Goal: Transaction & Acquisition: Purchase product/service

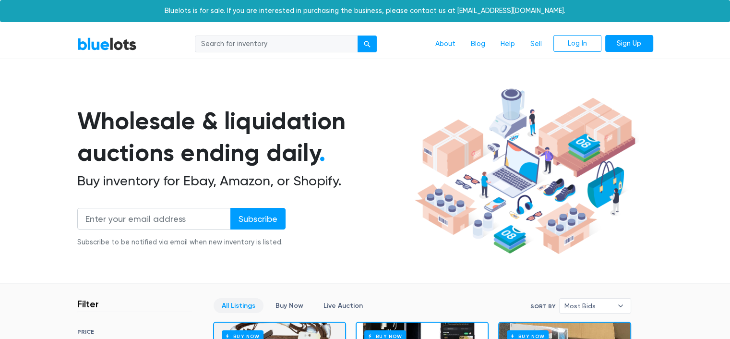
click at [723, 332] on div at bounding box center [723, 332] width 0 height 0
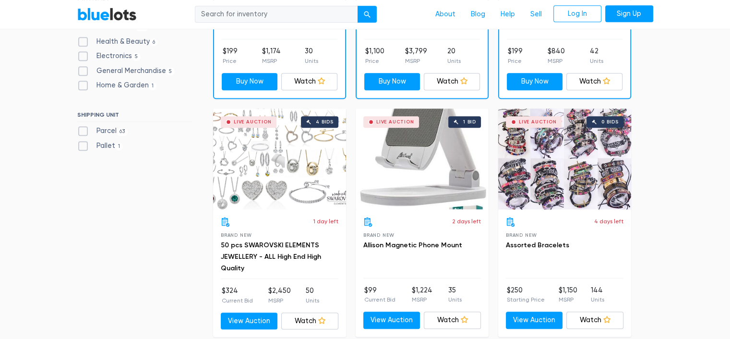
scroll to position [470, 0]
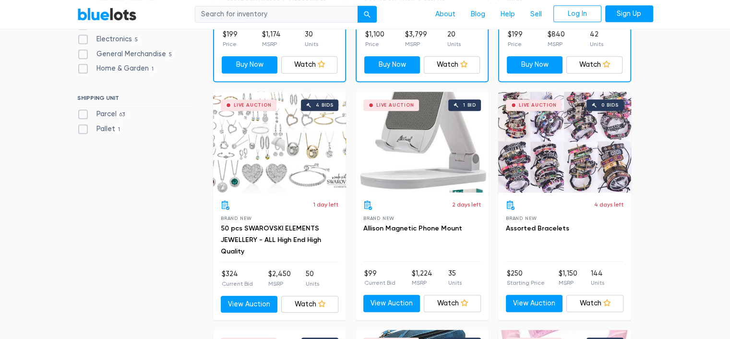
click at [548, 152] on div "Live Auction 0 bids" at bounding box center [564, 142] width 133 height 101
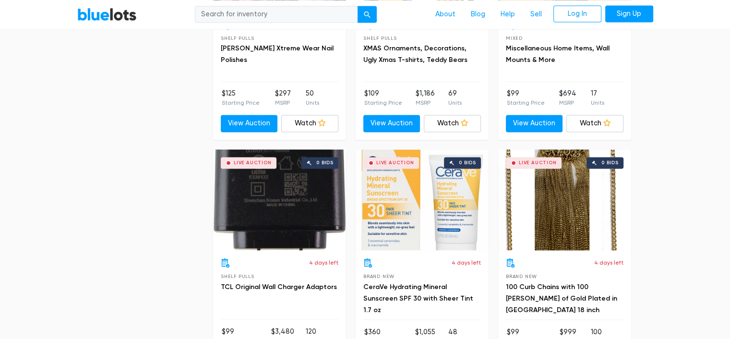
scroll to position [1626, 0]
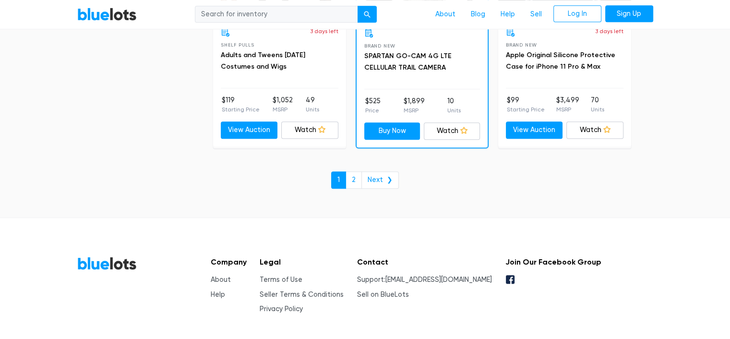
scroll to position [4222, 0]
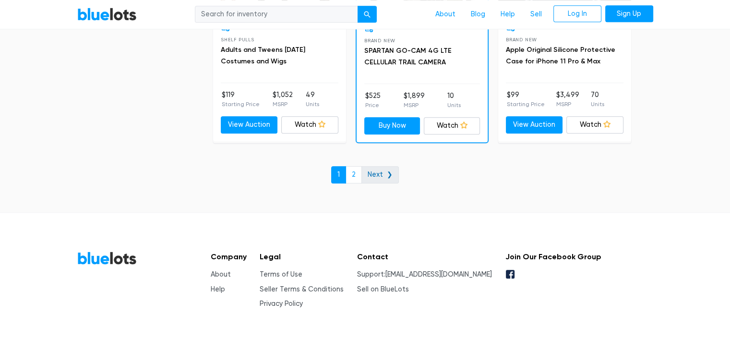
click at [380, 166] on link "Next ❯" at bounding box center [380, 174] width 37 height 17
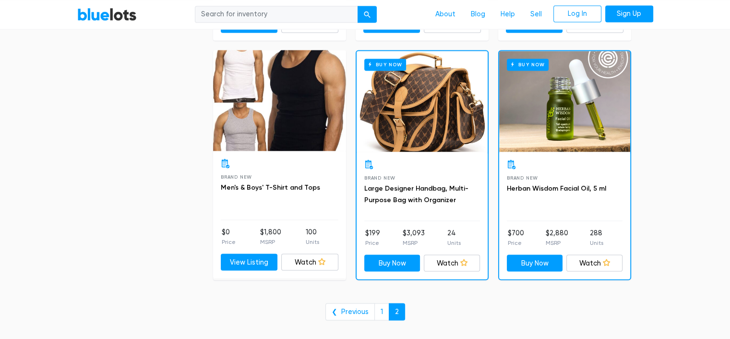
scroll to position [1720, 0]
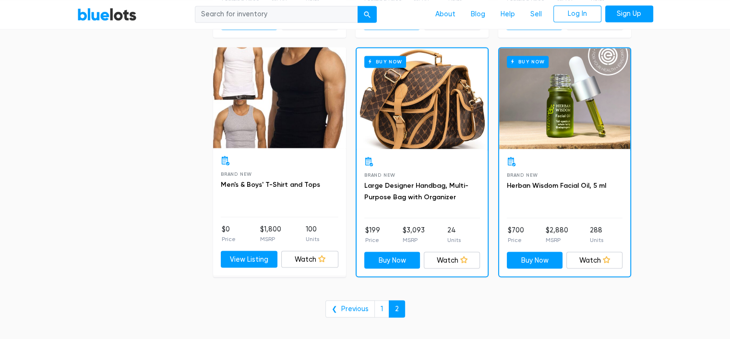
click at [412, 187] on h3 "Large Designer Handbag, Multi-Purpose Bag with Organizer" at bounding box center [422, 191] width 116 height 23
click at [412, 181] on link "Large Designer Handbag, Multi-Purpose Bag with Organizer" at bounding box center [416, 191] width 104 height 20
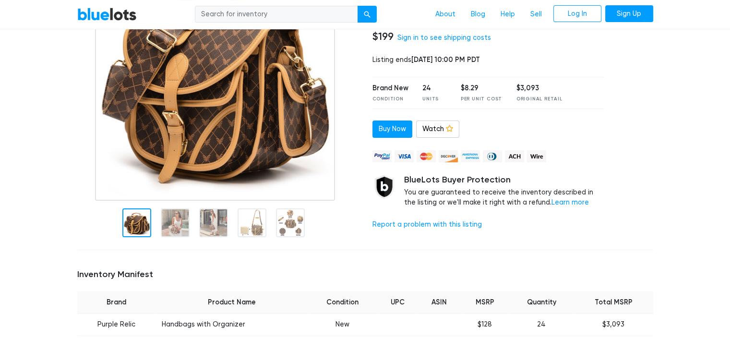
scroll to position [131, 0]
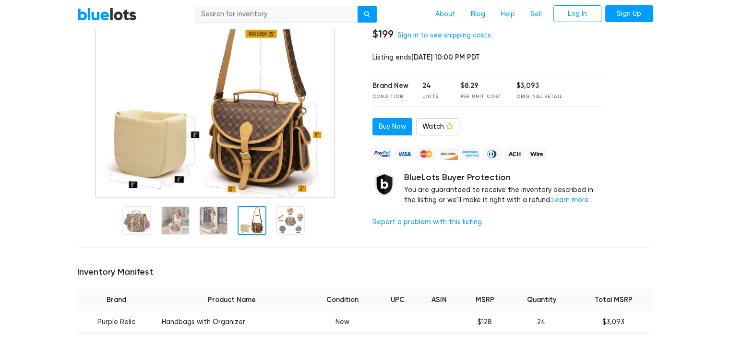
click at [101, 13] on link "BlueLots" at bounding box center [107, 14] width 60 height 14
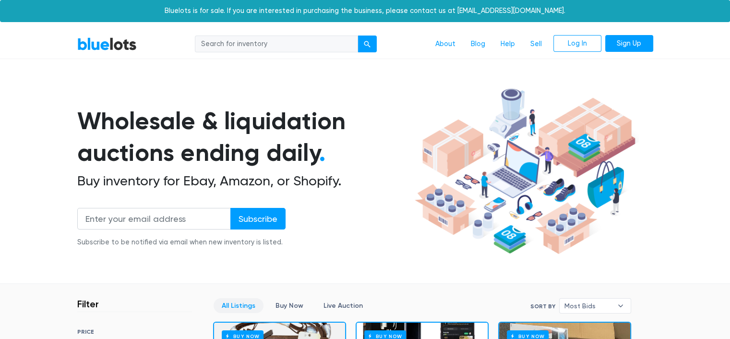
click at [339, 46] on input "search" at bounding box center [276, 44] width 163 height 17
click at [243, 45] on input "search" at bounding box center [276, 44] width 163 height 17
type input "graphic tees"
click at [358, 36] on button "submit" at bounding box center [367, 44] width 19 height 17
